Goal: Task Accomplishment & Management: Use online tool/utility

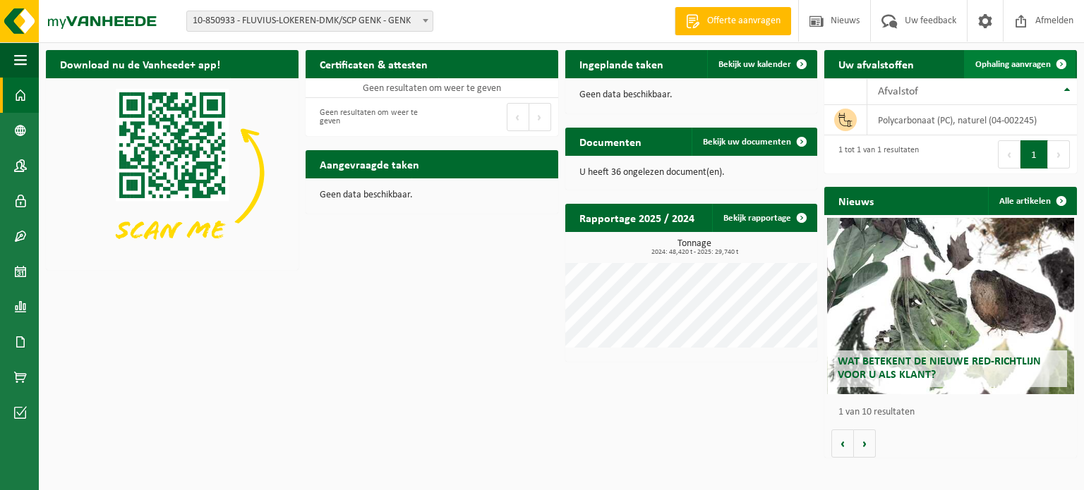
click at [1022, 66] on span "Ophaling aanvragen" at bounding box center [1012, 64] width 75 height 9
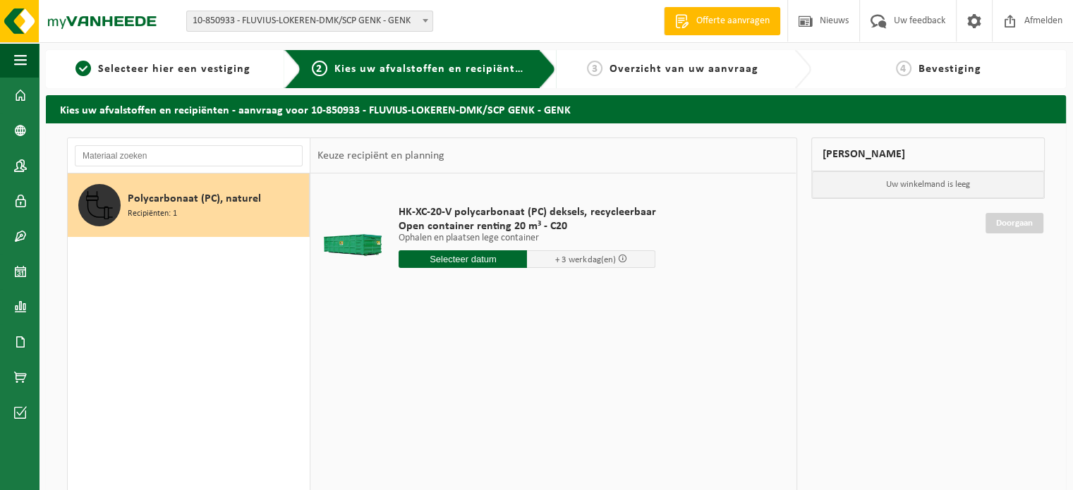
click at [476, 256] on input "text" at bounding box center [463, 259] width 128 height 18
click at [492, 384] on div "1 2 3 4 5 6 7 8 9 10 11 12 13 14 15 16 17 18 19 20 21 22 23 24 25 26 27 28 29 3…" at bounding box center [486, 384] width 174 height 113
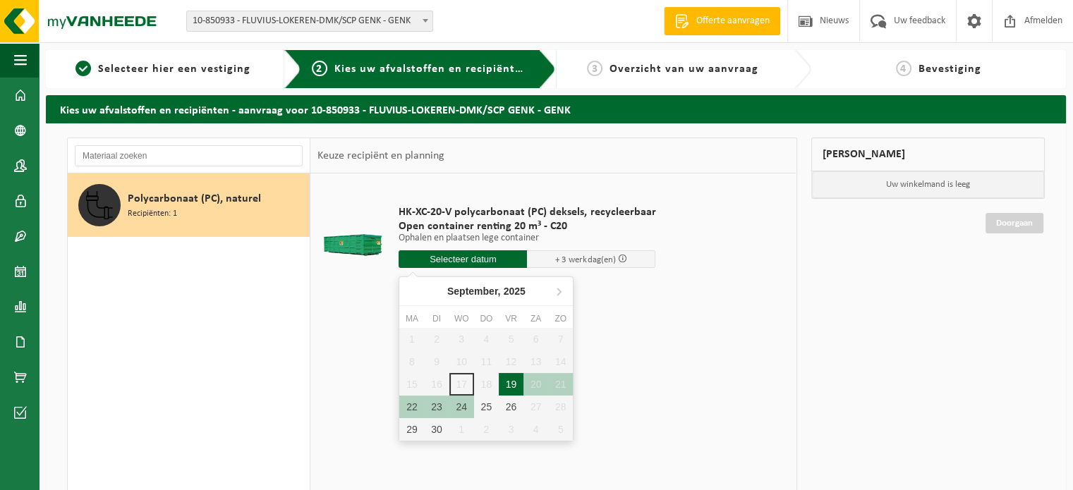
click at [519, 384] on div "19" at bounding box center [511, 384] width 25 height 23
type input "Van 2025-09-19"
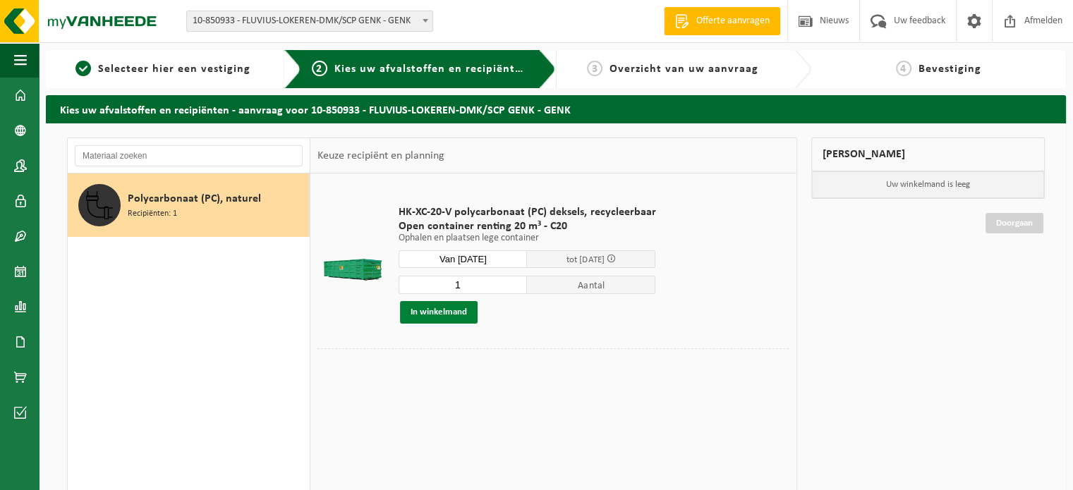
click at [449, 307] on button "In winkelmand" at bounding box center [439, 312] width 78 height 23
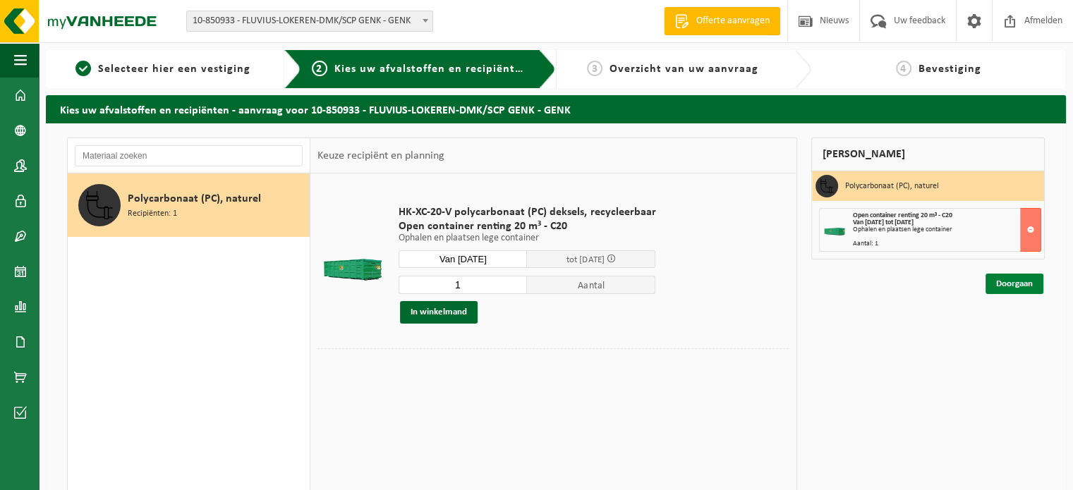
click at [1002, 288] on link "Doorgaan" at bounding box center [1015, 284] width 58 height 20
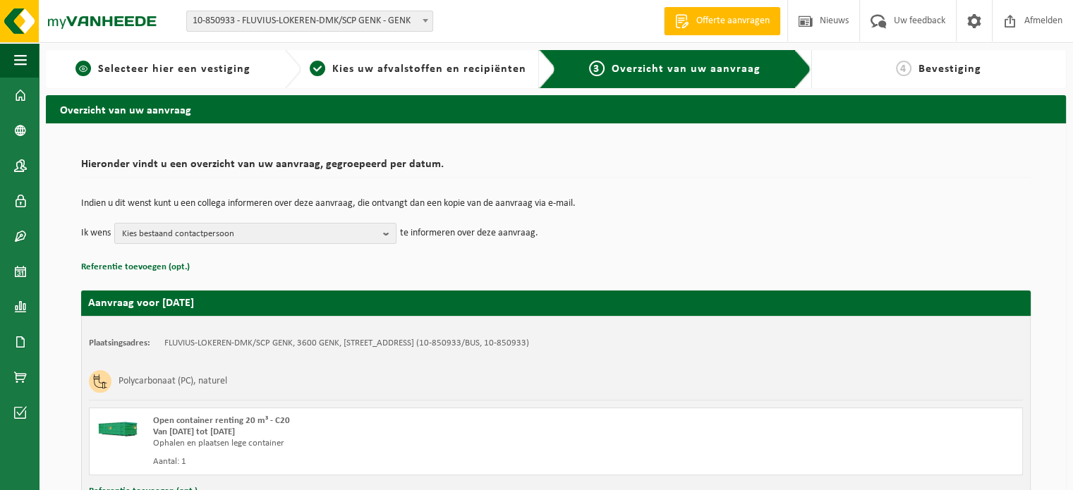
click at [243, 74] on span "Selecteer hier een vestiging" at bounding box center [174, 68] width 152 height 11
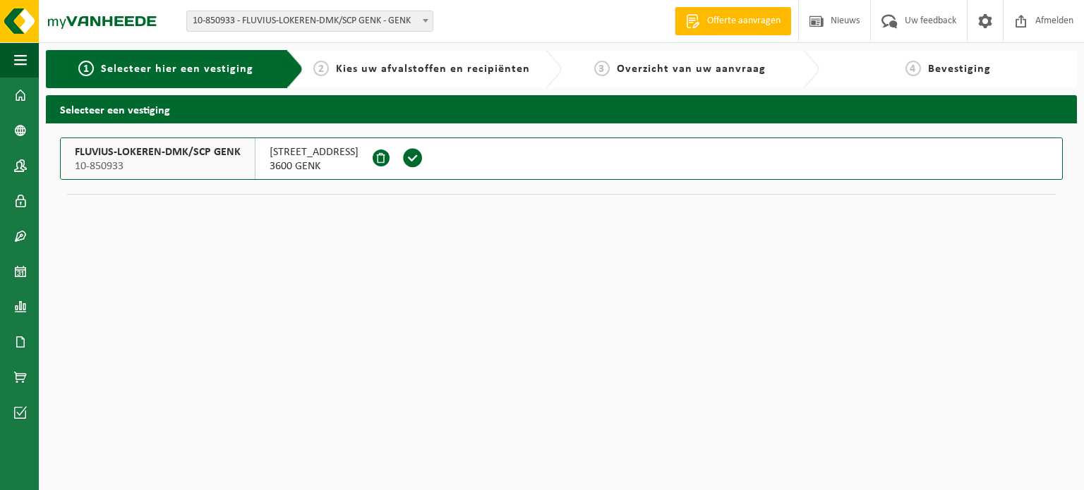
click at [325, 285] on html "Vestiging: 10-850933 - FLUVIUS-LOKEREN-DMK/SCP GENK - GENK 10-992451 - FLUVIUS-…" at bounding box center [542, 245] width 1084 height 490
click at [423, 155] on span at bounding box center [412, 157] width 21 height 21
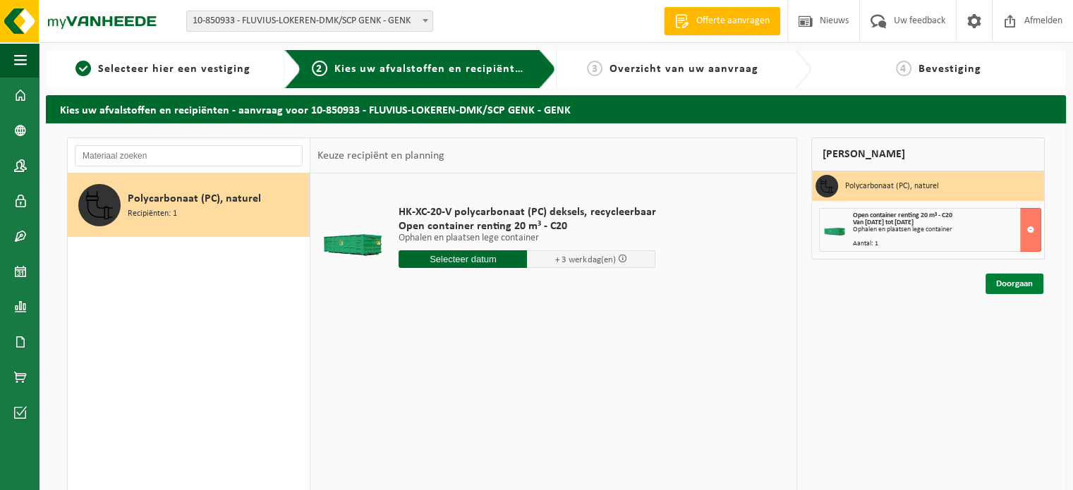
click at [1013, 282] on link "Doorgaan" at bounding box center [1015, 284] width 58 height 20
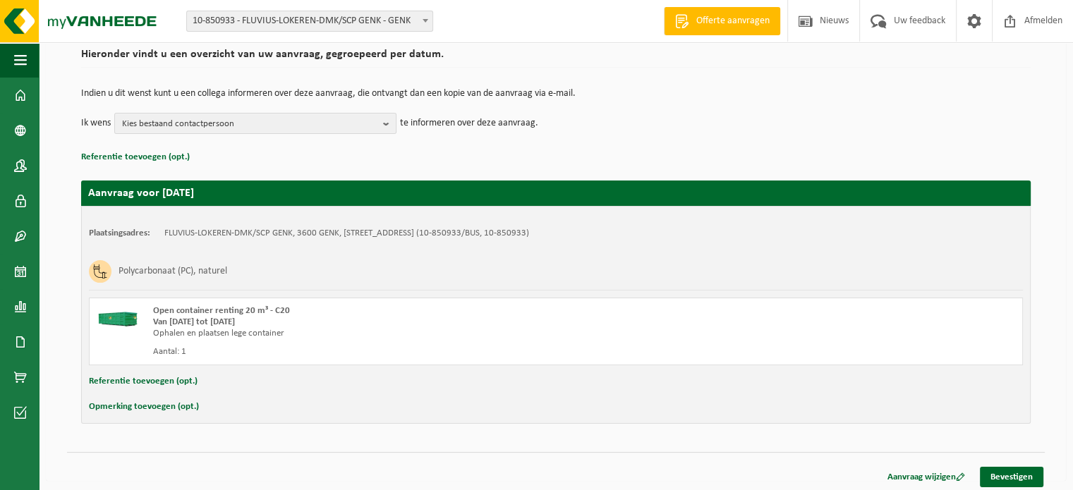
scroll to position [114, 0]
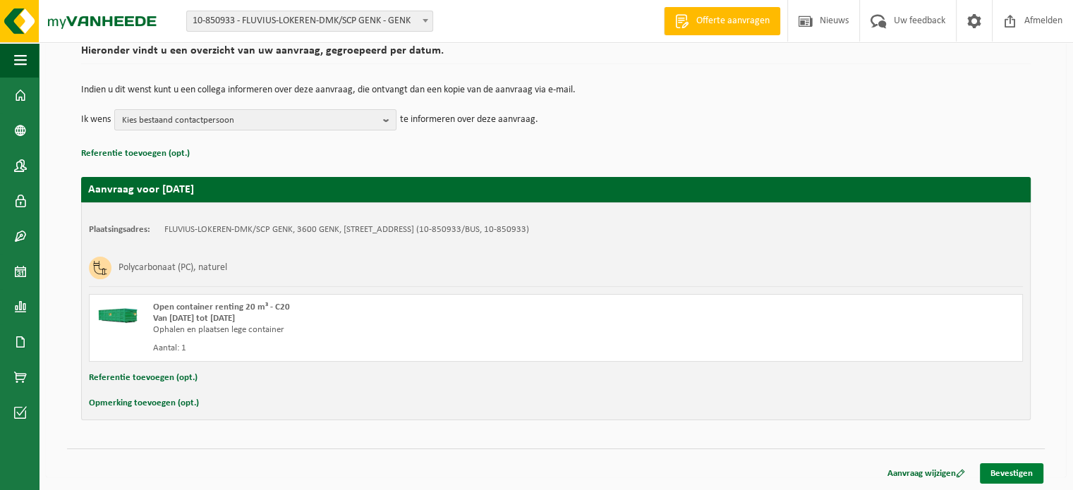
drag, startPoint x: 997, startPoint y: 466, endPoint x: 981, endPoint y: 468, distance: 15.6
click at [997, 466] on link "Bevestigen" at bounding box center [1011, 474] width 63 height 20
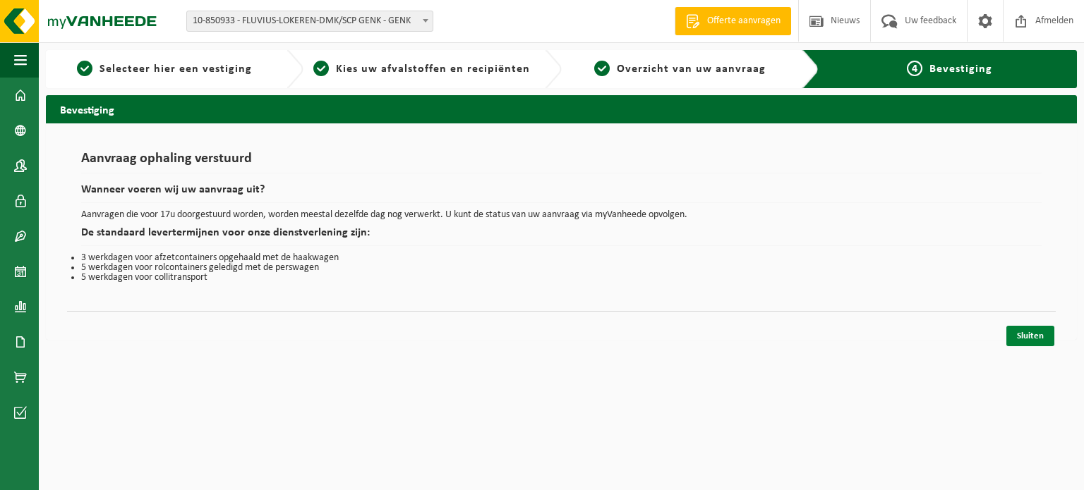
click at [1038, 332] on link "Sluiten" at bounding box center [1030, 336] width 48 height 20
